Goal: Download file/media

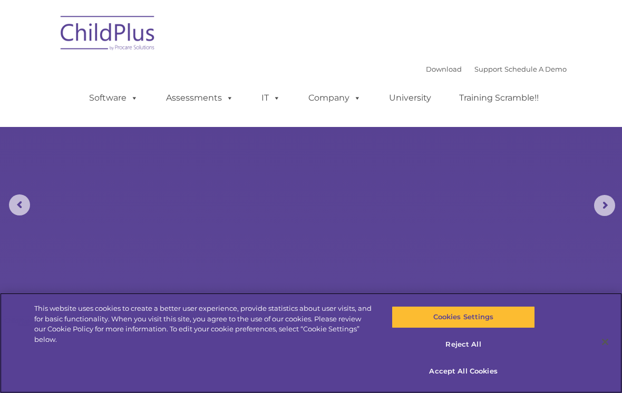
select select "MEDIUM"
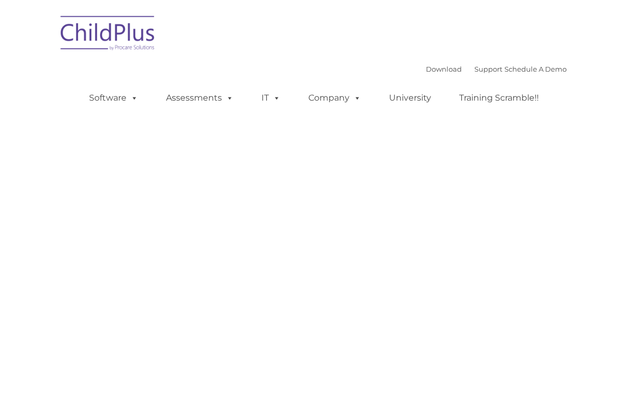
type input ""
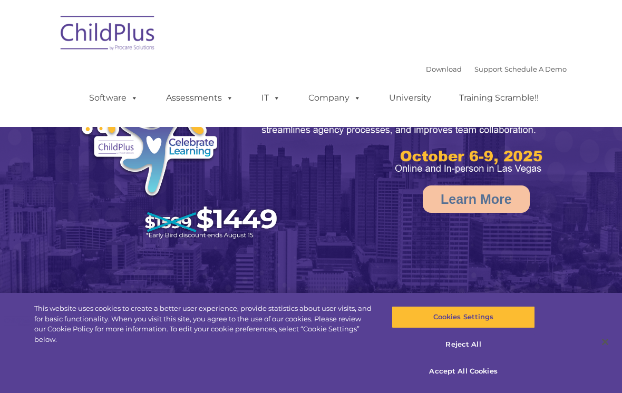
select select "MEDIUM"
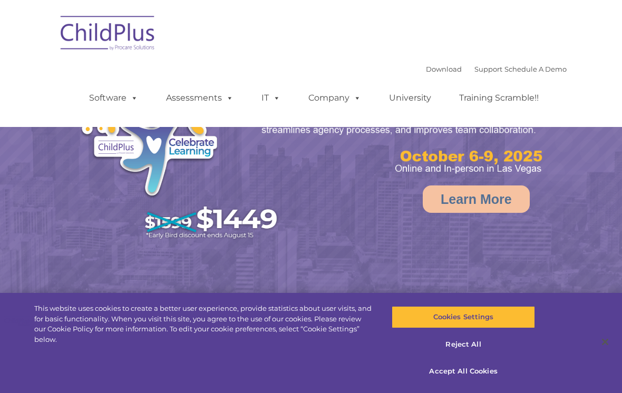
select select "MEDIUM"
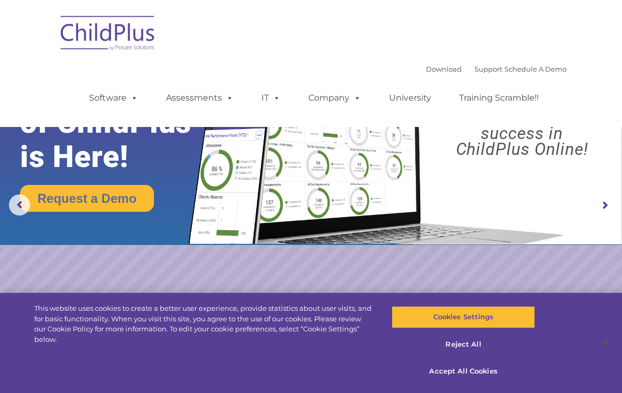
click at [117, 33] on img at bounding box center [107, 34] width 105 height 53
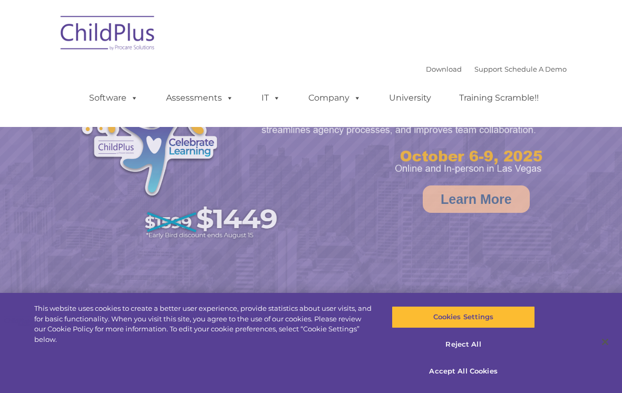
select select "MEDIUM"
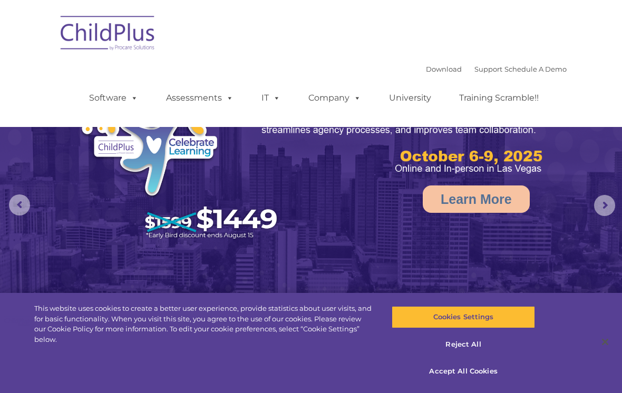
click at [426, 73] on link "Download" at bounding box center [444, 69] width 36 height 8
